Goal: Task Accomplishment & Management: Complete application form

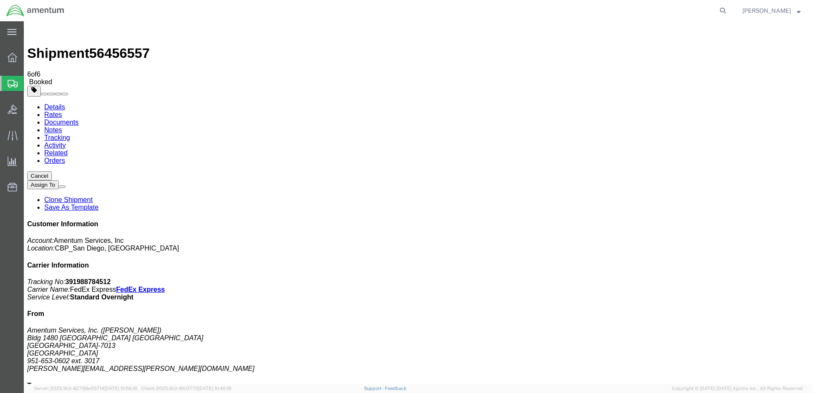
click at [93, 196] on link "Clone Shipment" at bounding box center [68, 199] width 48 height 7
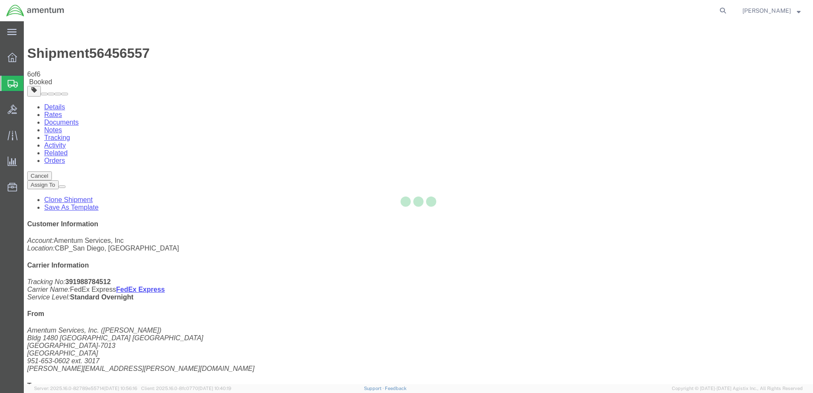
select select "49946"
select select "49914"
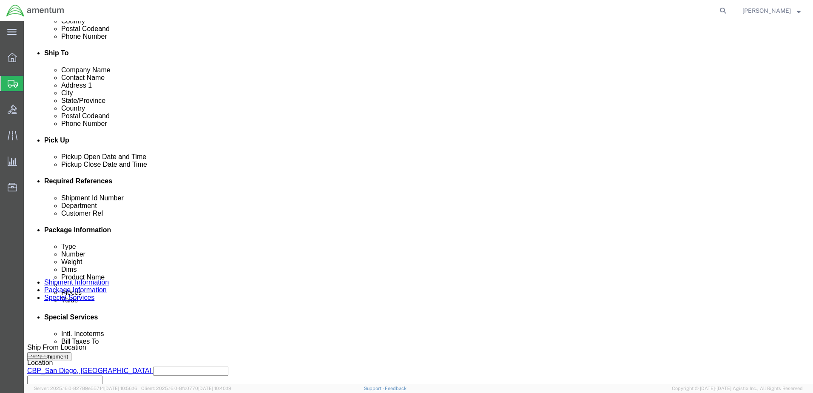
scroll to position [284, 0]
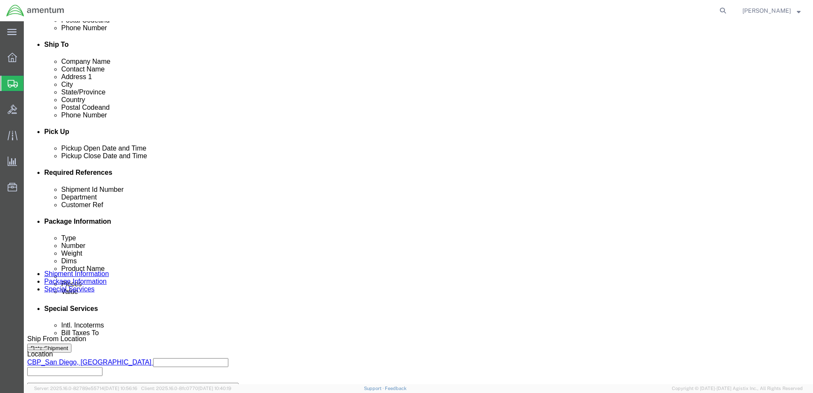
drag, startPoint x: 134, startPoint y: 240, endPoint x: 100, endPoint y: 239, distance: 34.5
click div "Shipment Id Number 323526"
paste input "2"
type input "323522"
drag, startPoint x: 138, startPoint y: 255, endPoint x: 97, endPoint y: 256, distance: 41.3
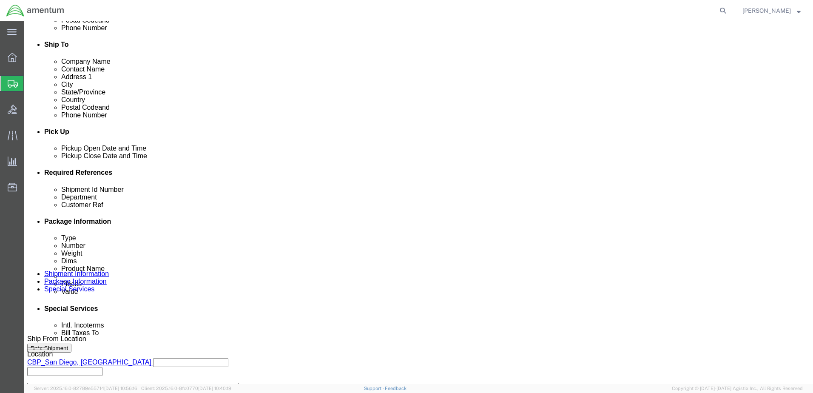
click div "Customer Ref 323526"
paste input "2"
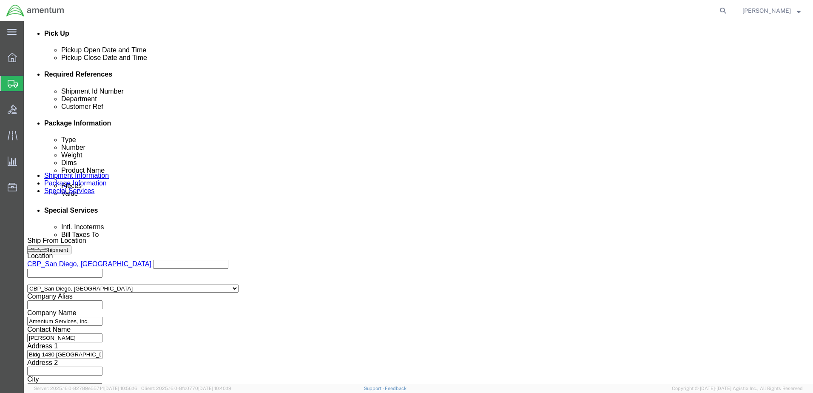
scroll to position [384, 0]
type input "323522"
click button "Continue"
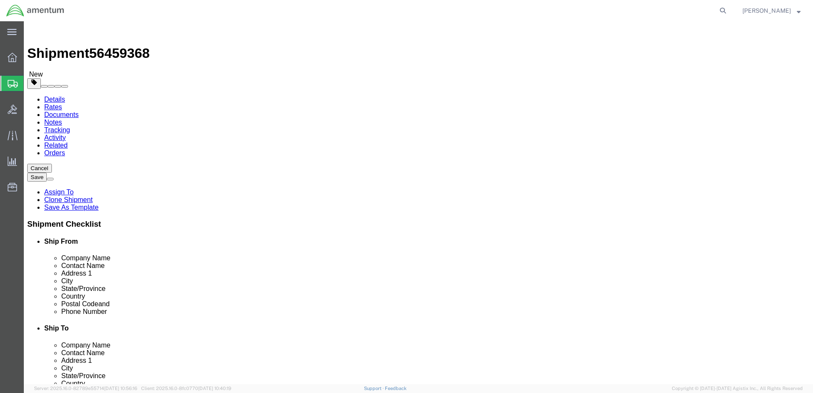
drag, startPoint x: 135, startPoint y: 199, endPoint x: 113, endPoint y: 199, distance: 22.1
click div "41.00 Select kgs lbs"
type input "35.00"
click dd "25000.00 USD"
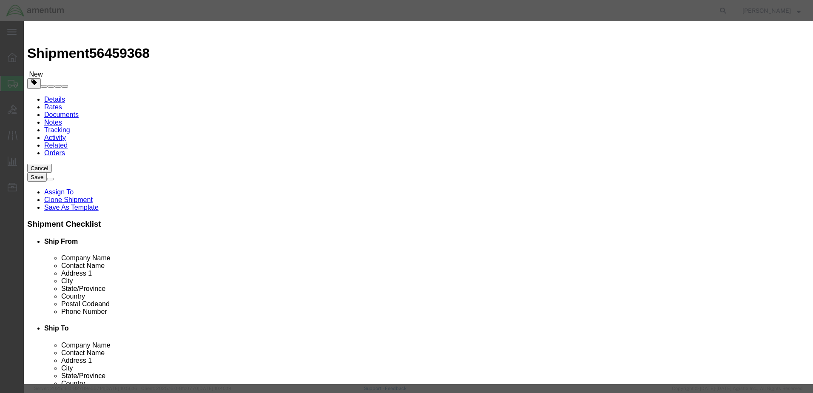
scroll to position [201, 0]
click button "Save & Close"
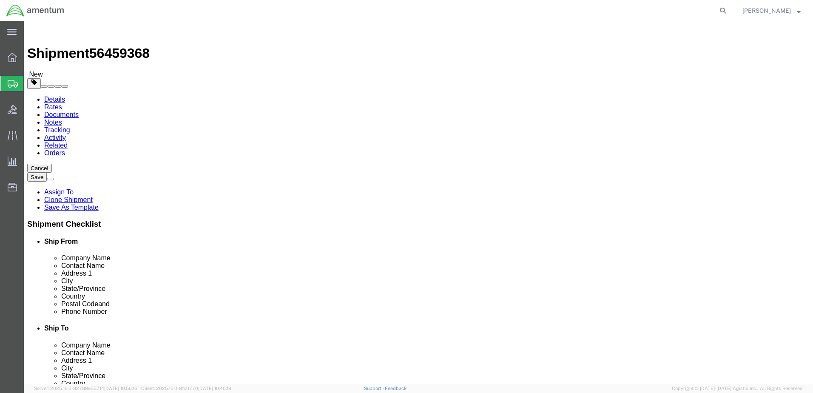
click button "Rate Shipment"
